Goal: Task Accomplishment & Management: Use online tool/utility

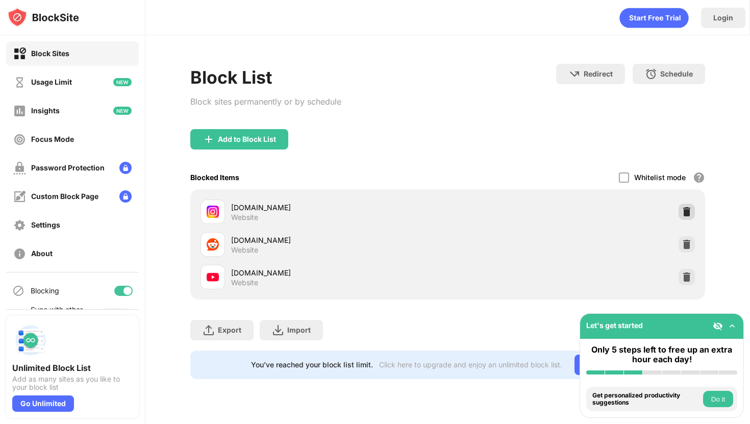
click at [690, 213] on img at bounding box center [687, 212] width 10 height 10
